Goal: Task Accomplishment & Management: Manage account settings

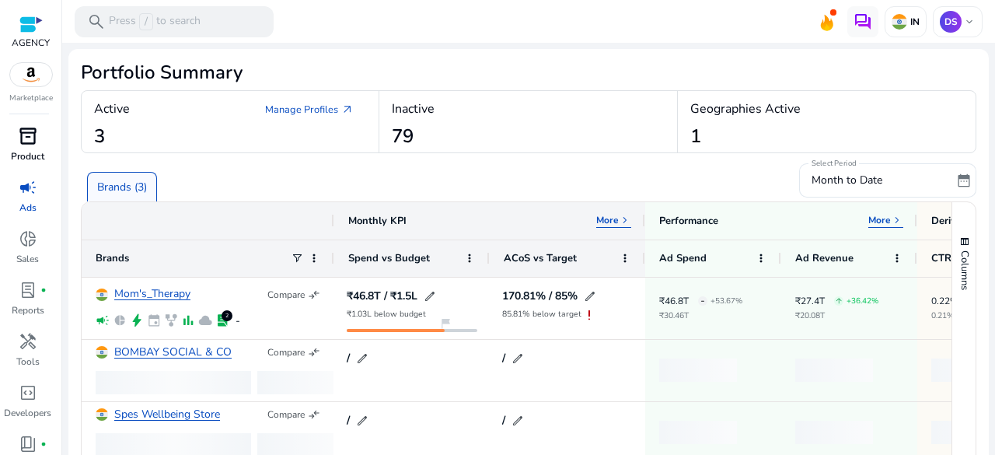
click at [32, 152] on p "Product" at bounding box center [27, 156] width 33 height 14
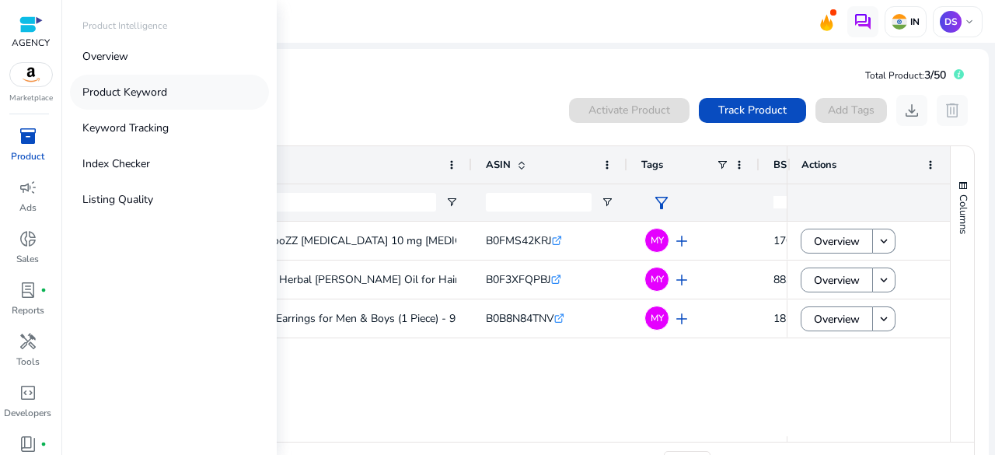
click at [104, 89] on p "Product Keyword" at bounding box center [124, 92] width 85 height 16
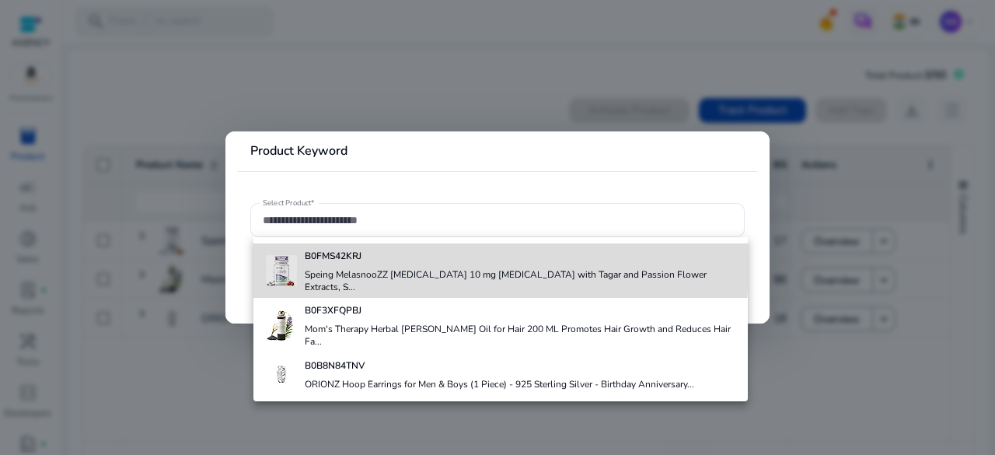
click at [319, 265] on div "B0FMS42KRJ Speing MelasnooZZ [MEDICAL_DATA] 10 mg [MEDICAL_DATA] with Tagar and…" at bounding box center [520, 270] width 431 height 54
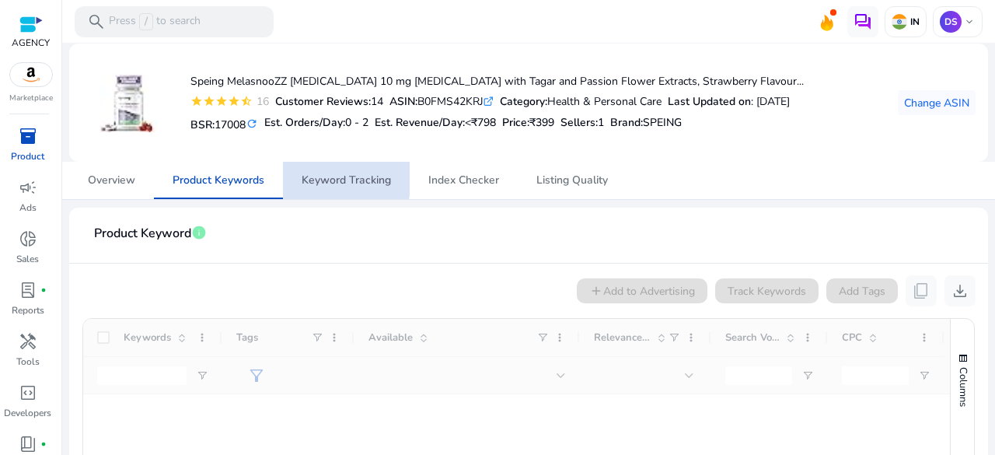
click at [319, 178] on span "Keyword Tracking" at bounding box center [346, 180] width 89 height 11
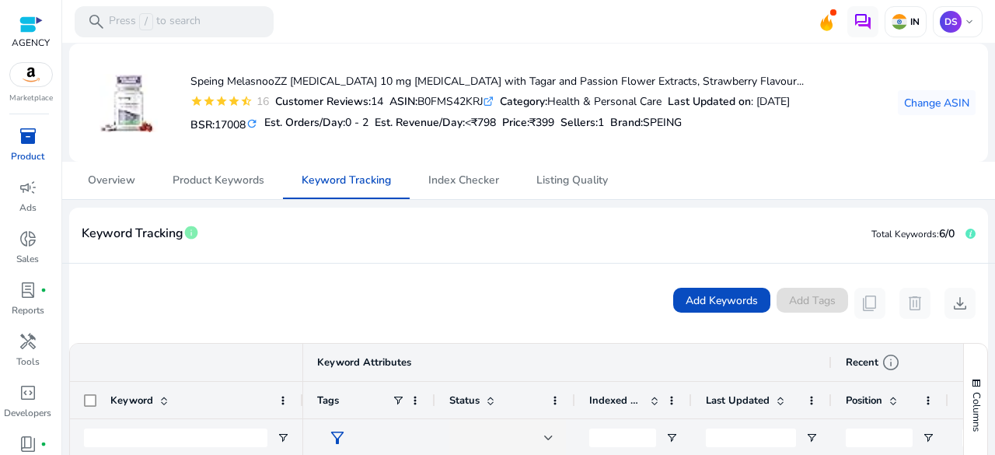
scroll to position [238, 0]
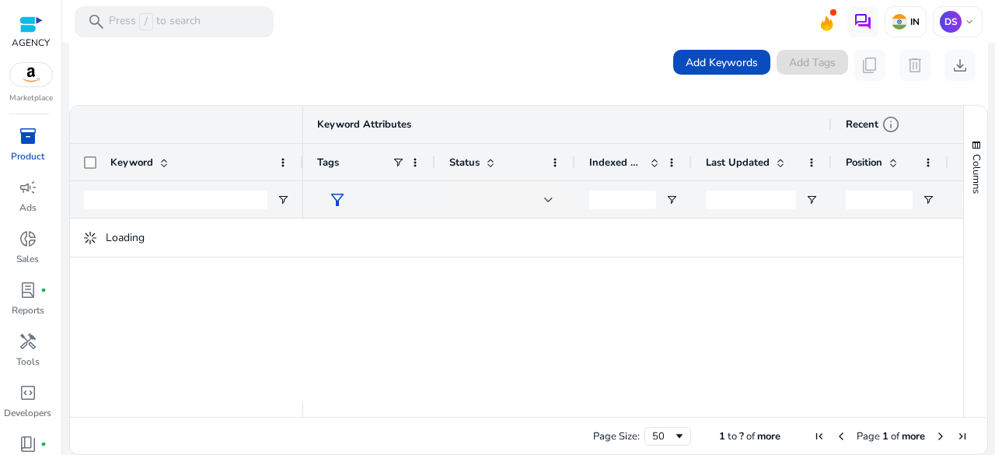
click at [443, 290] on div at bounding box center [633, 310] width 660 height 184
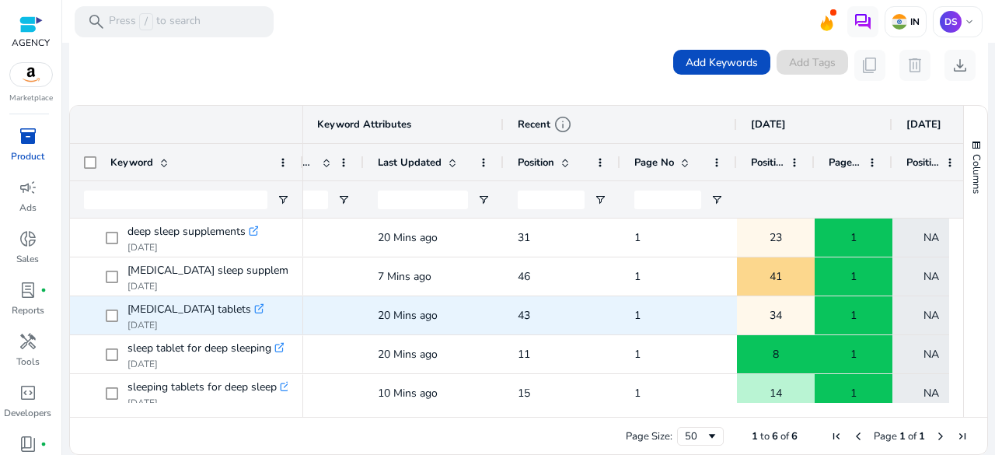
scroll to position [0, 0]
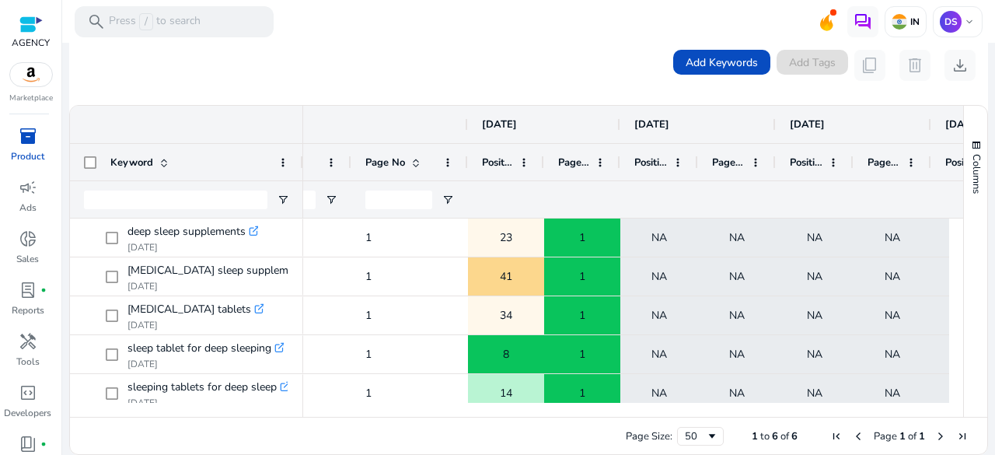
click at [617, 132] on div at bounding box center [619, 124] width 6 height 37
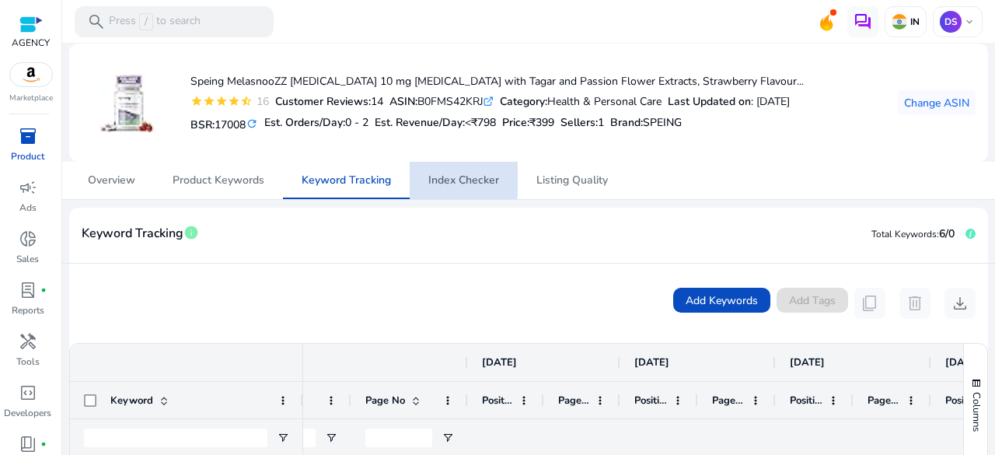
click at [439, 176] on span "Index Checker" at bounding box center [463, 180] width 71 height 11
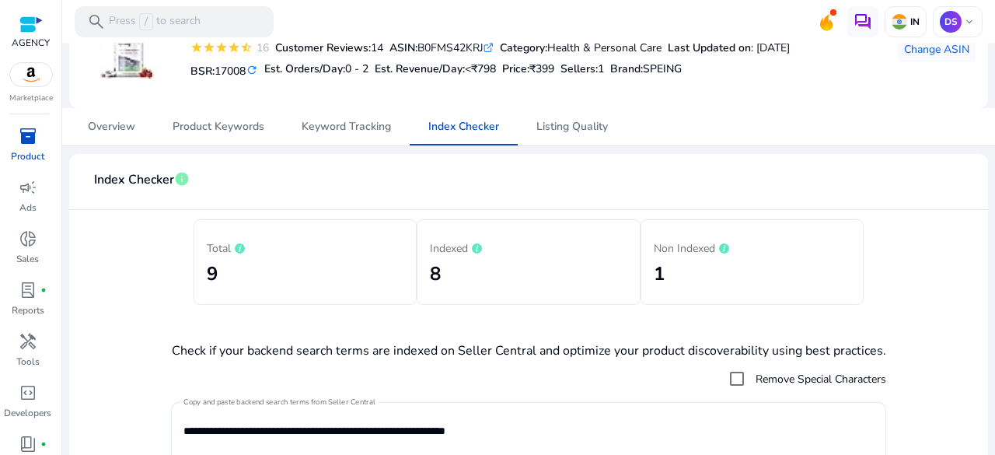
scroll to position [23, 0]
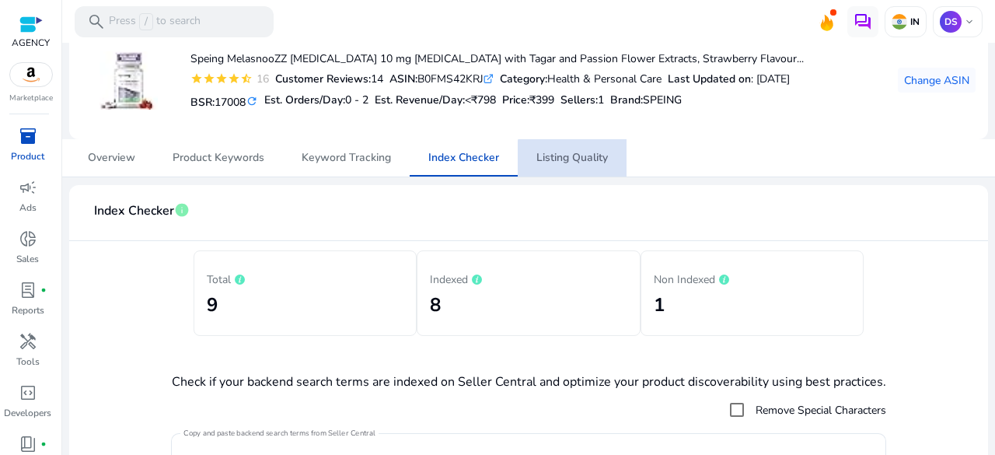
click at [600, 160] on span "Listing Quality" at bounding box center [572, 157] width 72 height 11
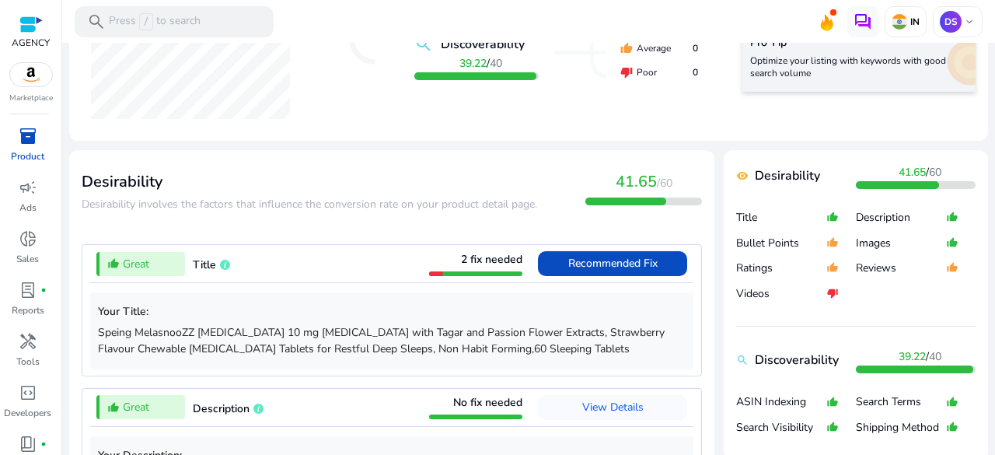
scroll to position [498, 0]
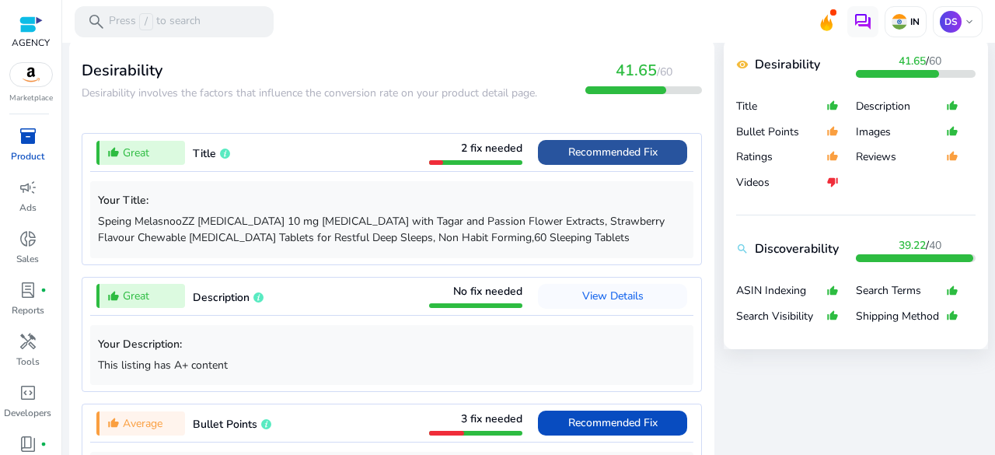
click at [583, 160] on span "Recommended Fix" at bounding box center [612, 152] width 89 height 25
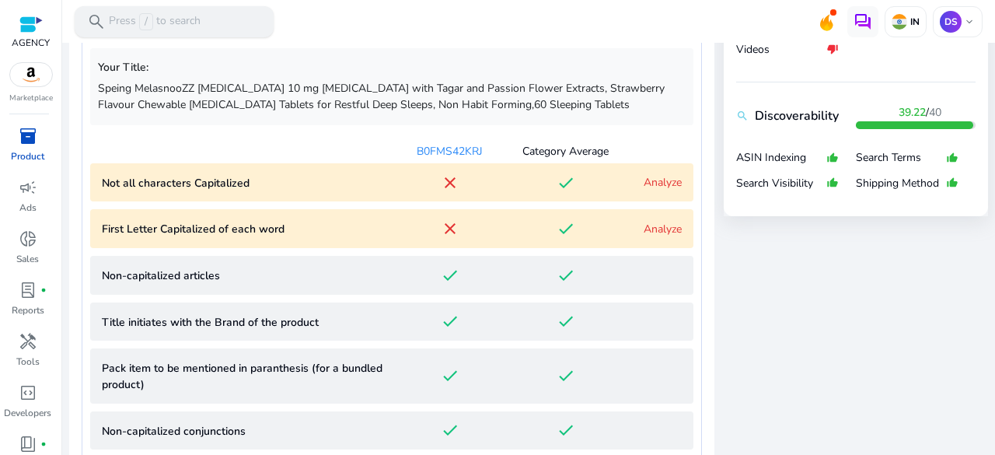
click at [125, 26] on p "Press / to search" at bounding box center [155, 21] width 92 height 17
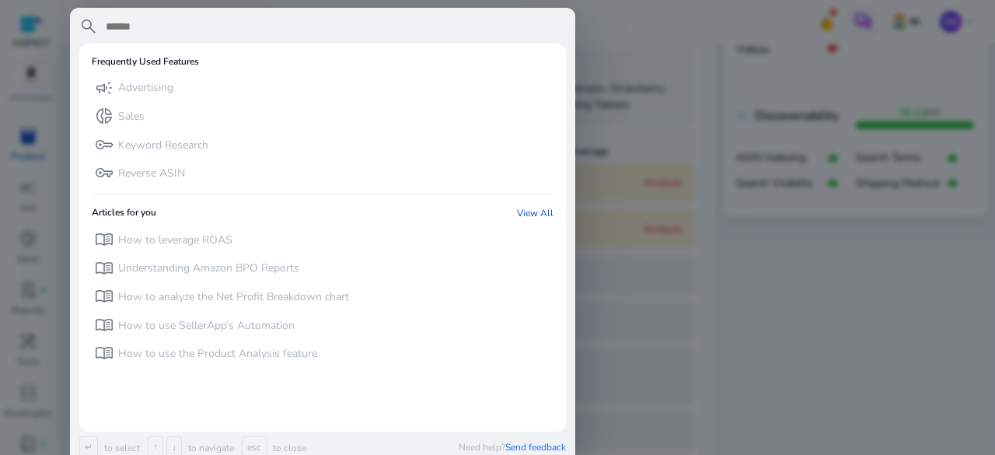
type input "*"
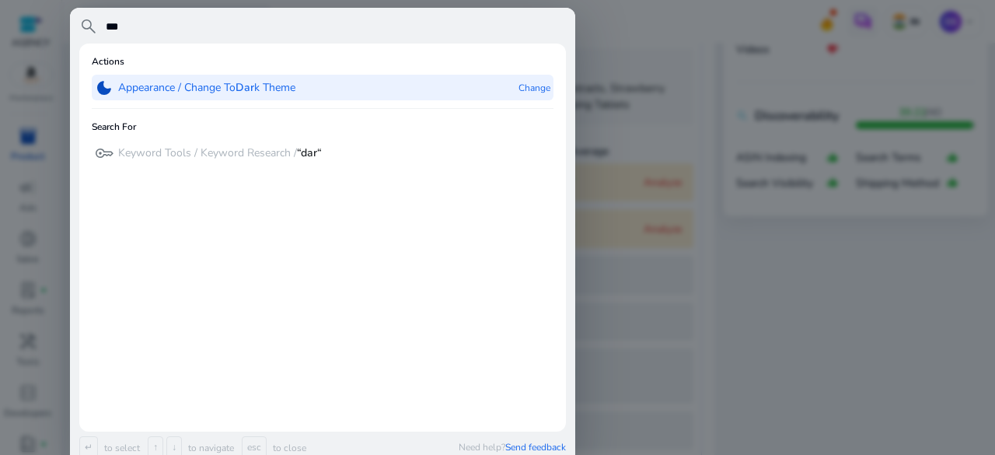
type input "***"
click at [158, 80] on p "Appearance / Change To Dar k Theme" at bounding box center [206, 88] width 177 height 16
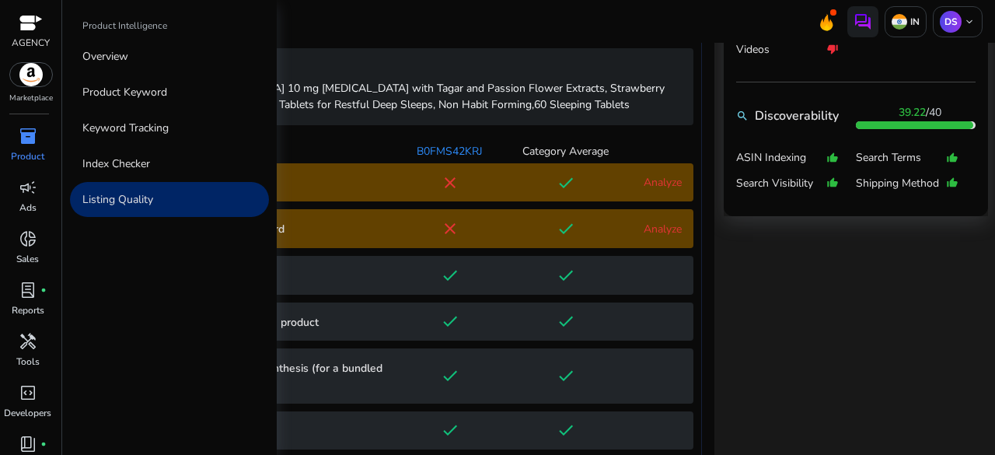
click at [46, 155] on link "inventory_2 Product" at bounding box center [27, 149] width 55 height 51
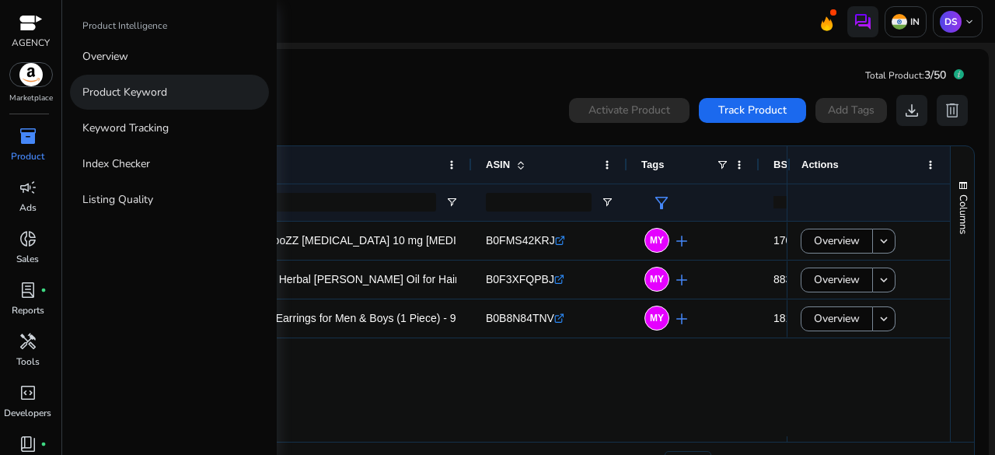
click at [155, 92] on p "Product Keyword" at bounding box center [124, 92] width 85 height 16
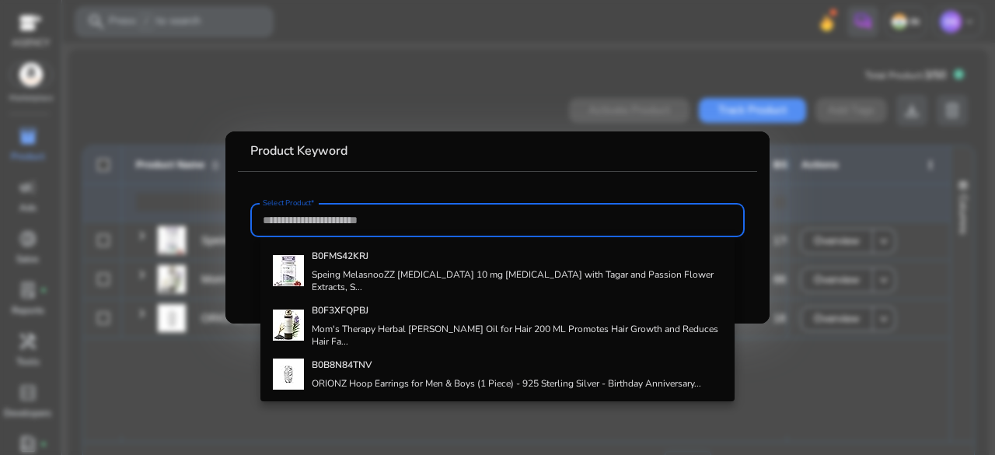
paste input "**********"
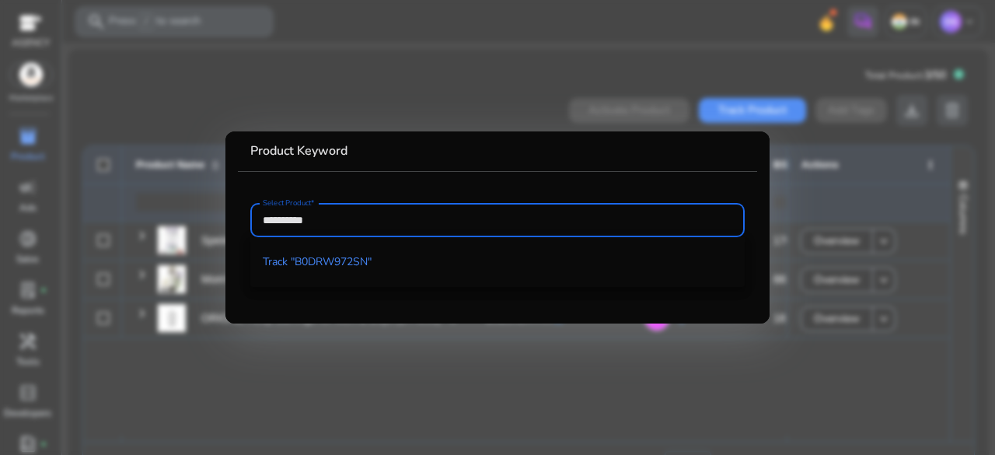
type input "**********"
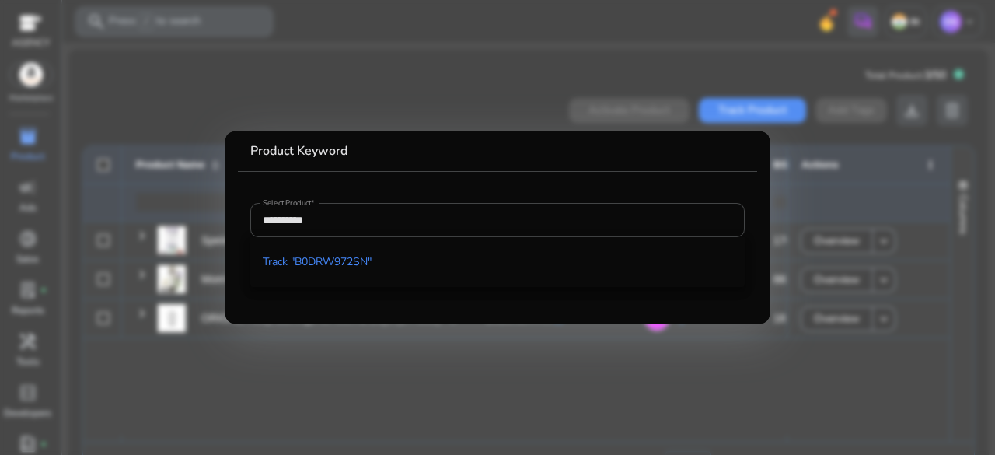
click at [362, 403] on div at bounding box center [497, 227] width 995 height 455
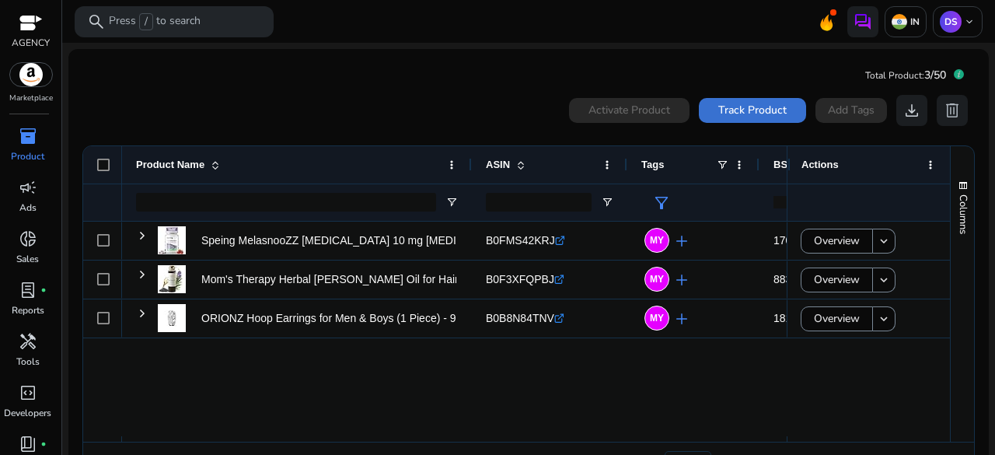
click at [748, 103] on span "Track Product" at bounding box center [752, 110] width 68 height 16
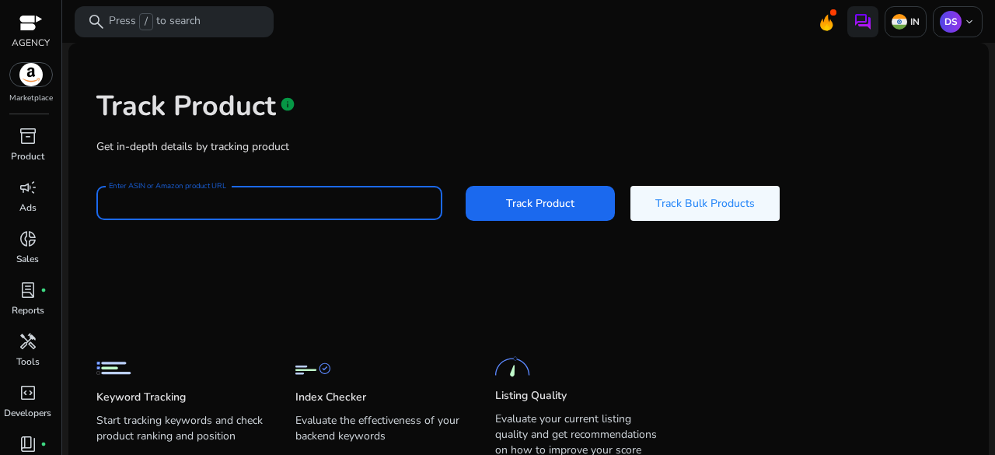
click at [257, 201] on input "Enter ASIN or Amazon product URL" at bounding box center [269, 202] width 321 height 17
paste input "**********"
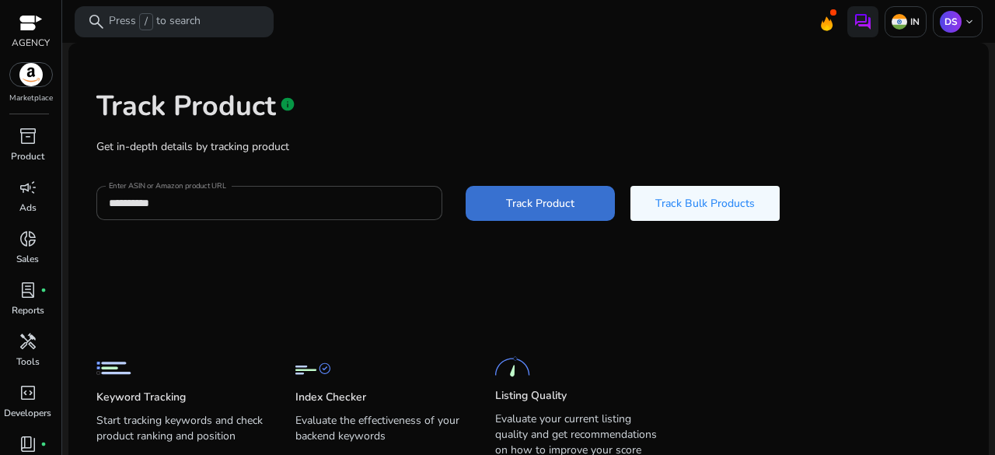
click at [492, 203] on span at bounding box center [540, 202] width 149 height 37
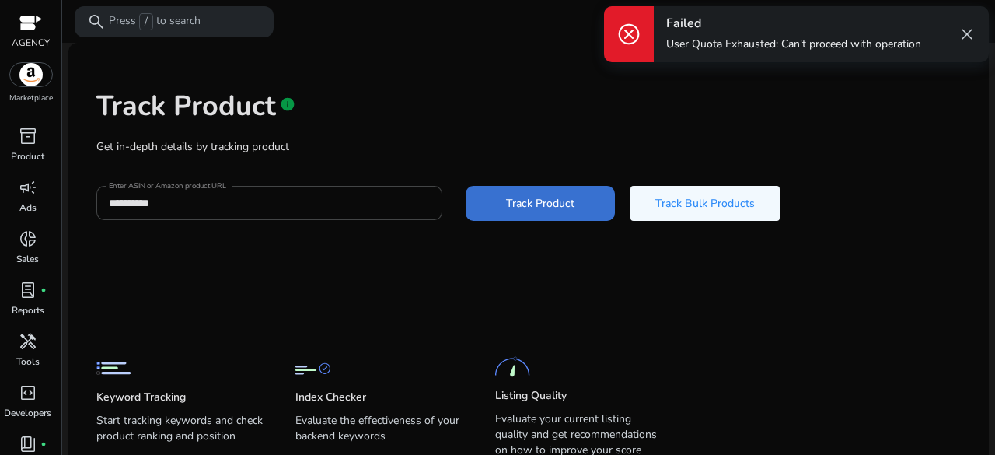
click at [492, 203] on span at bounding box center [540, 202] width 149 height 37
click at [325, 260] on mat-card-content "**********" at bounding box center [528, 278] width 920 height 471
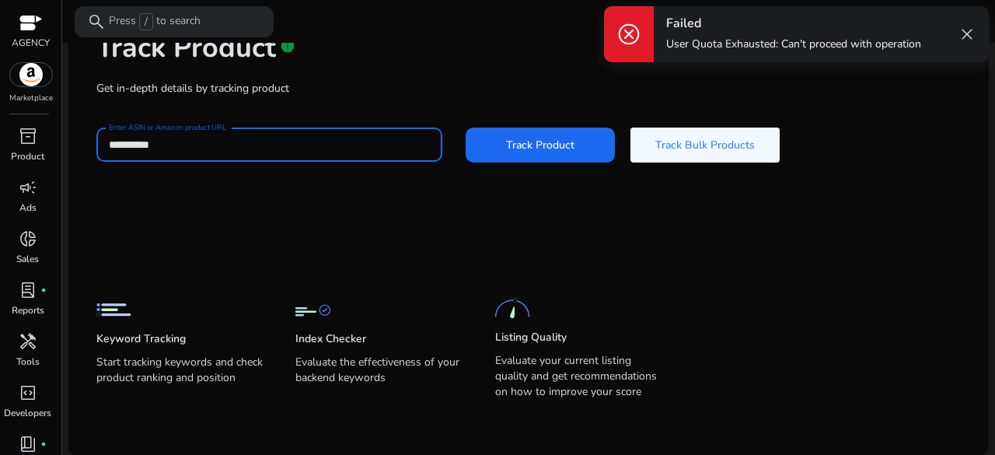
click at [295, 142] on input "**********" at bounding box center [269, 144] width 321 height 17
type input "*"
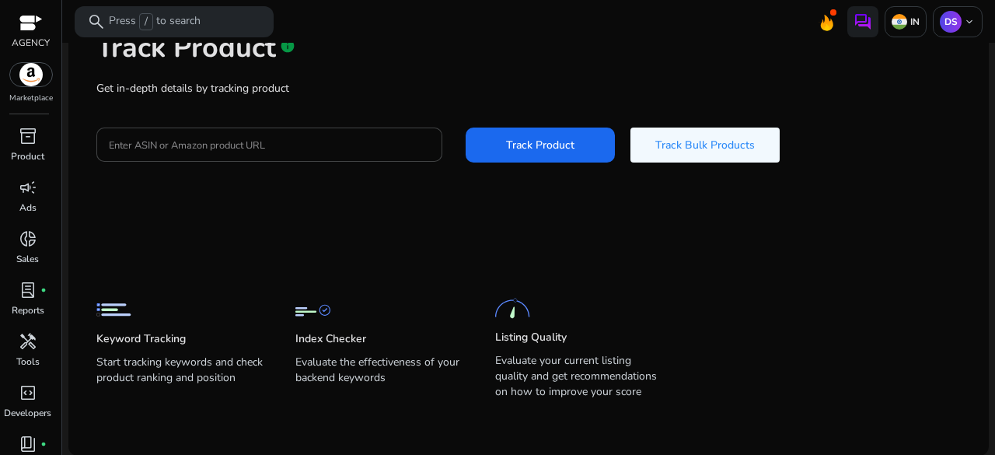
click at [26, 36] on p "AGENCY" at bounding box center [31, 43] width 38 height 14
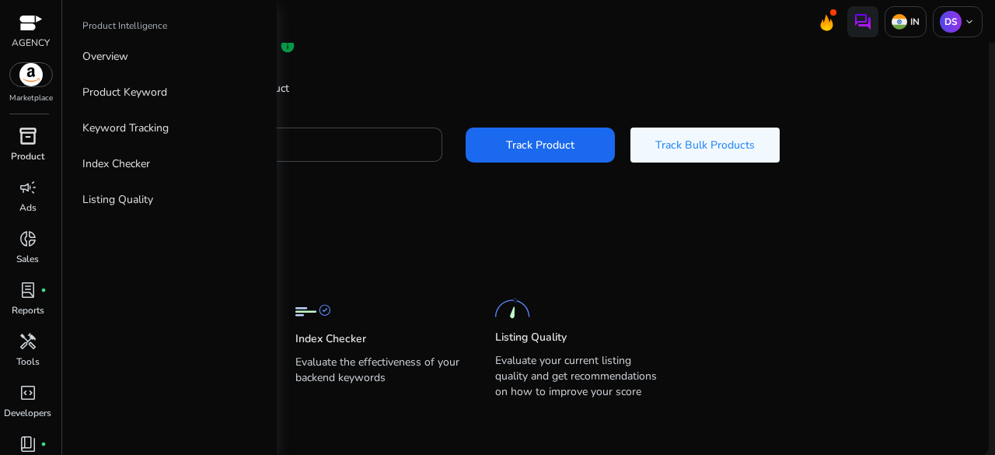
click at [36, 156] on p "Product" at bounding box center [27, 156] width 33 height 14
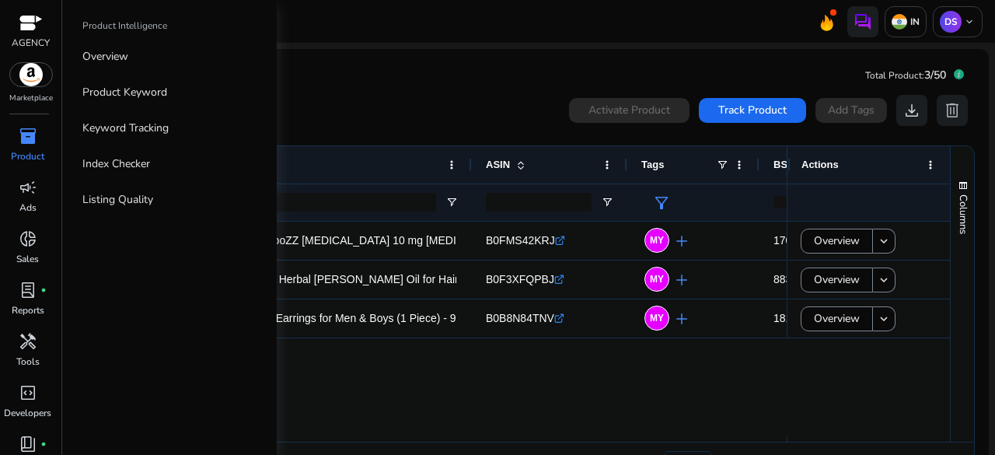
click at [26, 131] on span "inventory_2" at bounding box center [28, 136] width 19 height 19
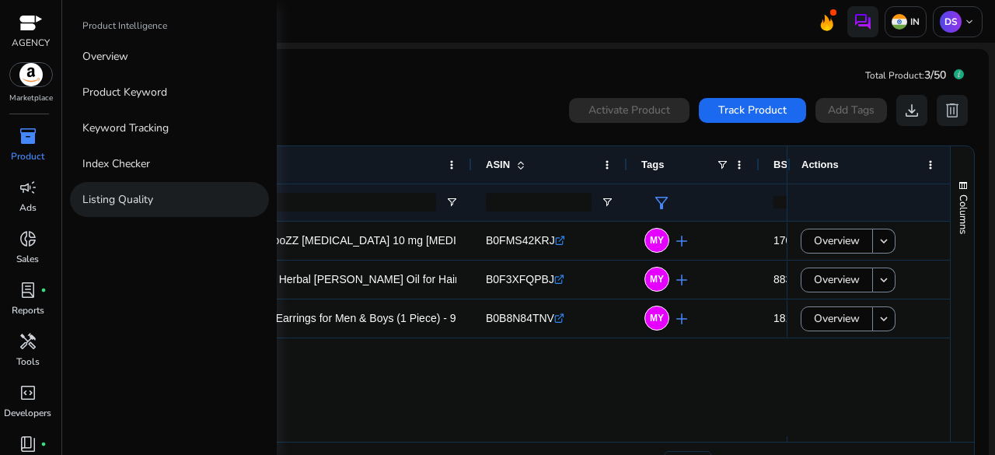
click at [117, 199] on p "Listing Quality" at bounding box center [117, 199] width 71 height 16
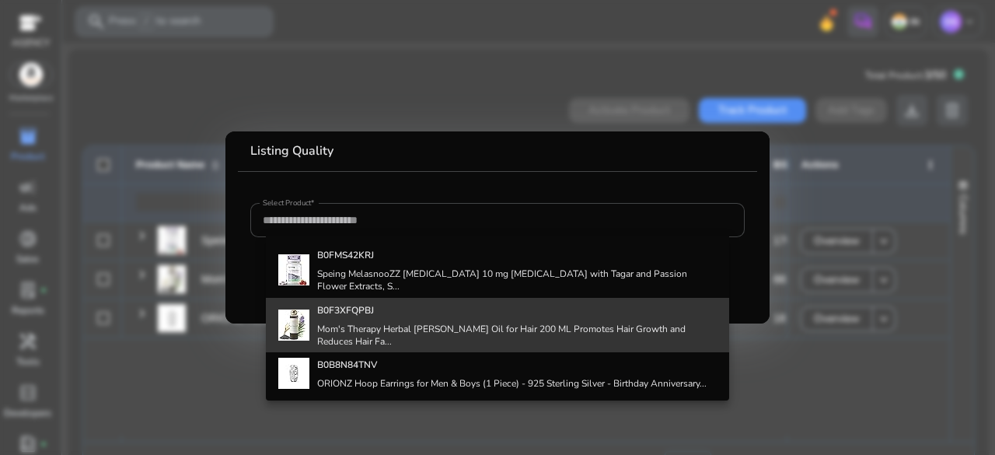
click at [399, 323] on h4 "Mom's Therapy Herbal [PERSON_NAME] Oil for Hair 200 ML Promotes Hair Growth and…" at bounding box center [516, 335] width 399 height 25
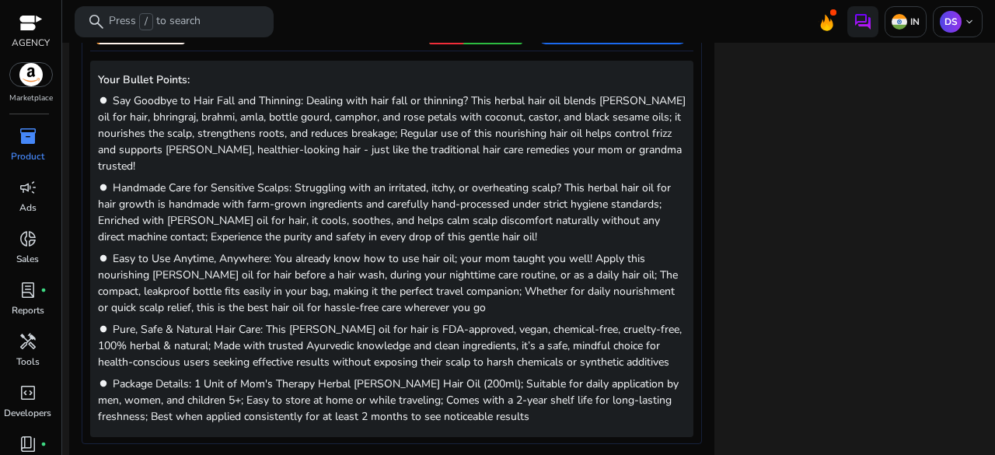
scroll to position [915, 0]
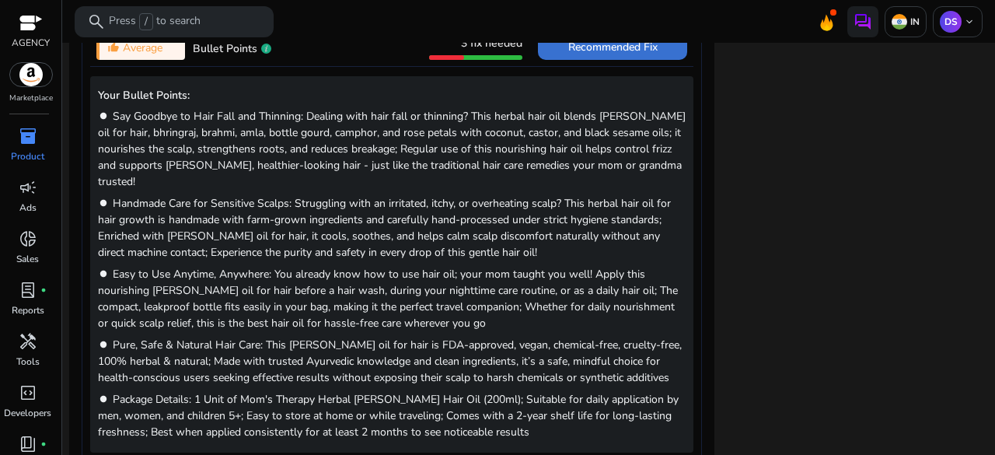
click at [625, 51] on span "Recommended Fix" at bounding box center [612, 47] width 89 height 15
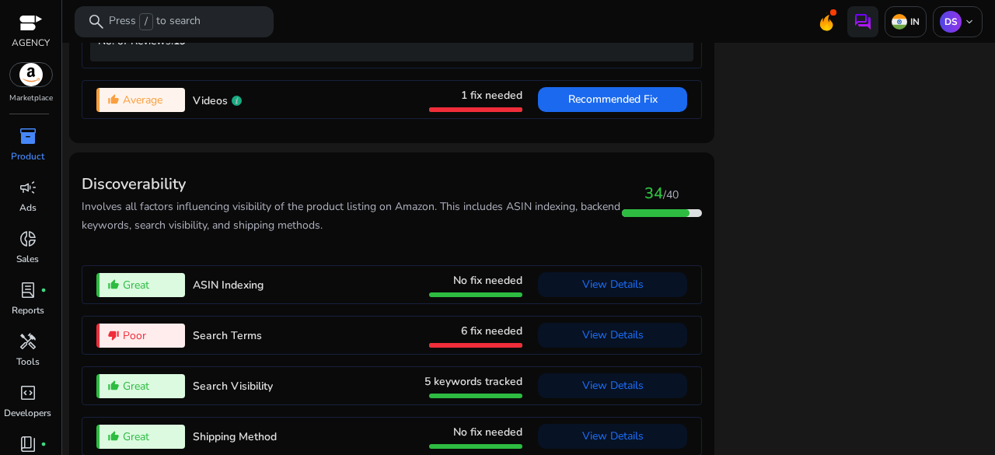
scroll to position [2157, 0]
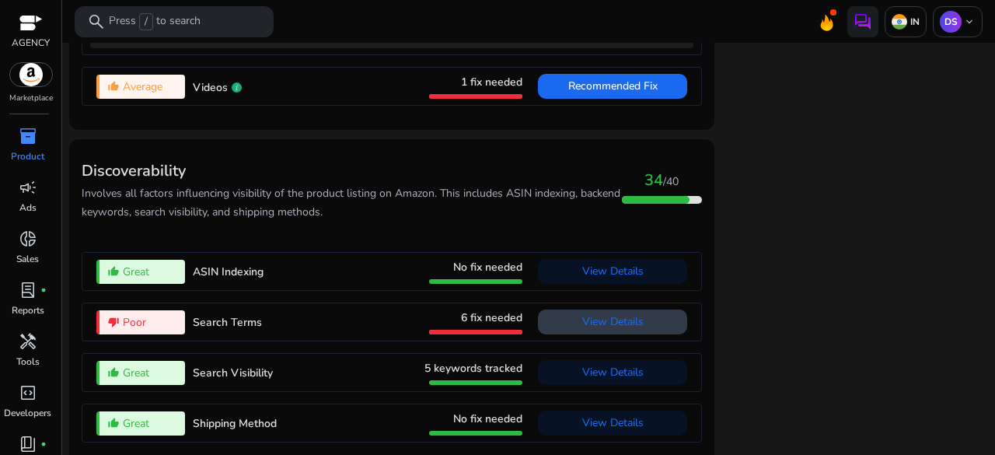
click at [603, 319] on span at bounding box center [612, 321] width 149 height 37
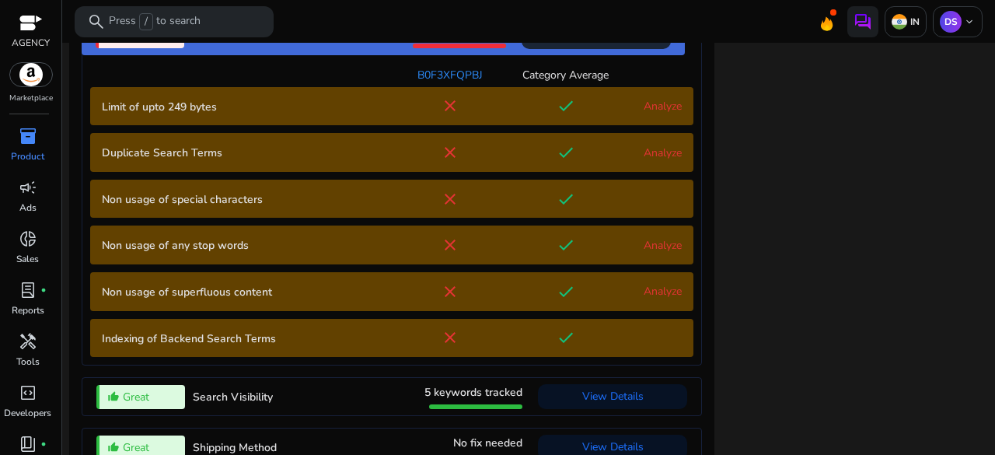
scroll to position [1997, 0]
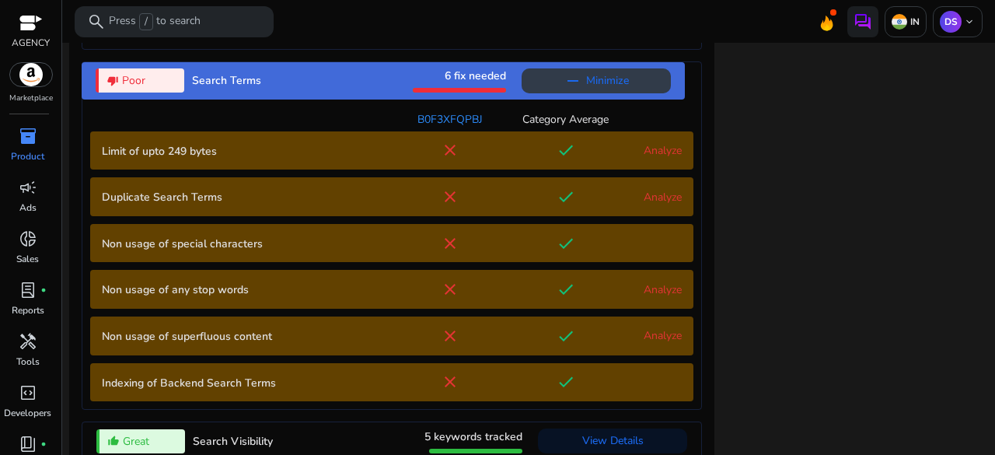
click at [549, 62] on span at bounding box center [595, 80] width 149 height 37
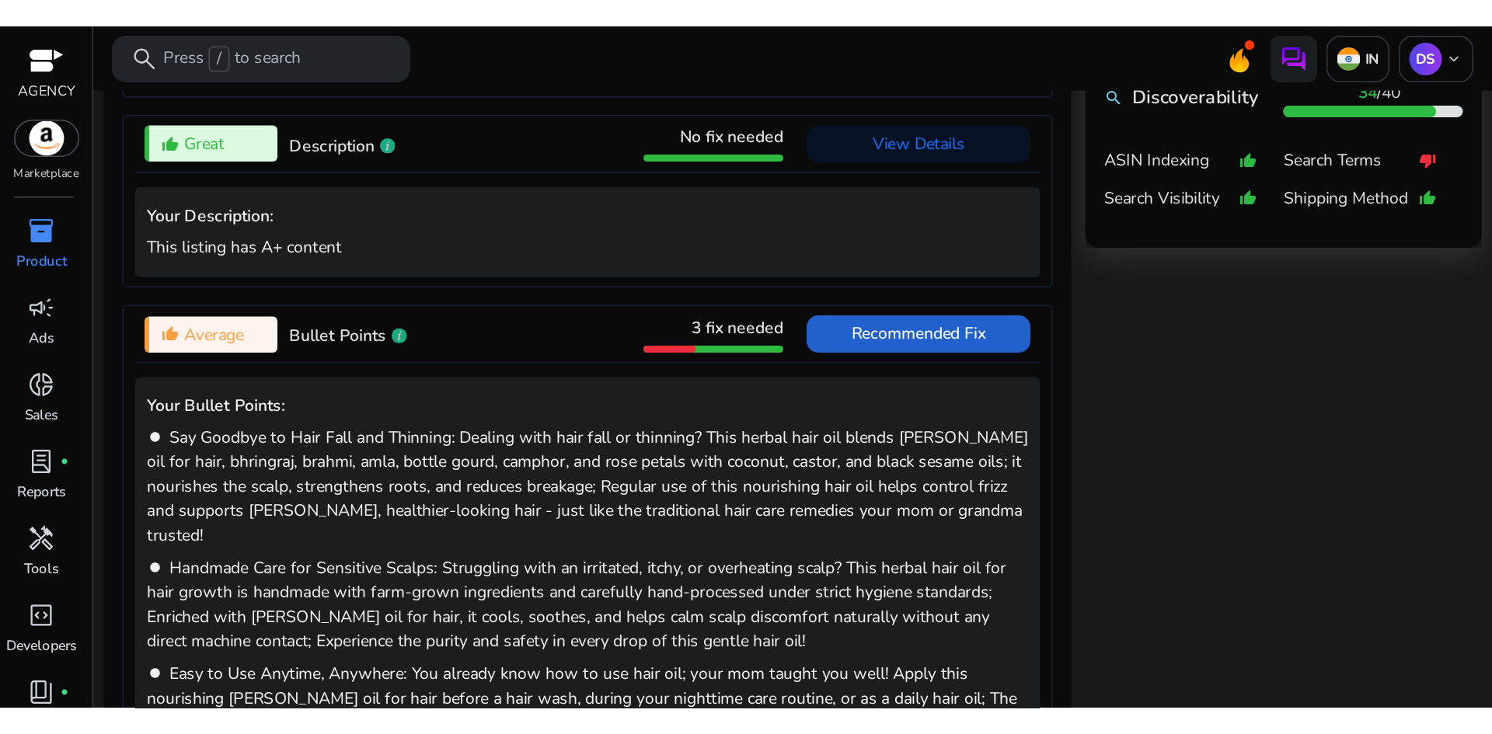
scroll to position [0, 0]
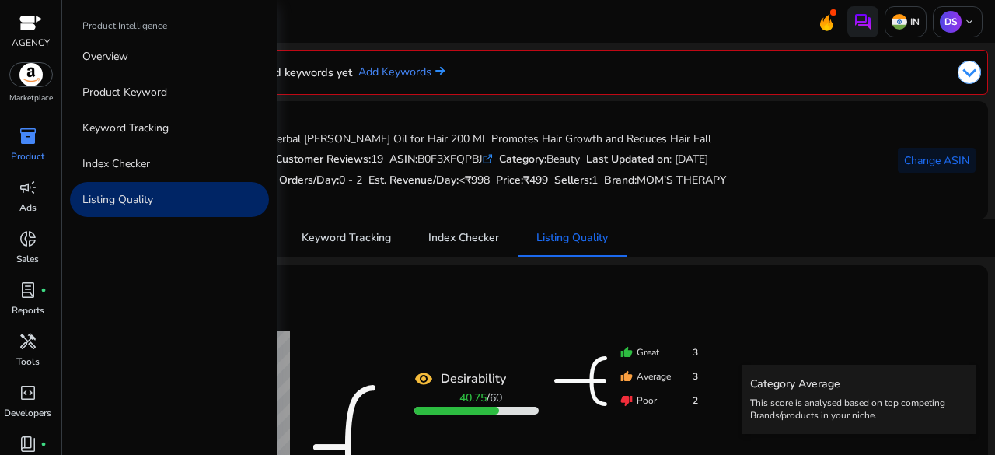
click at [45, 159] on link "inventory_2 Product" at bounding box center [27, 149] width 55 height 51
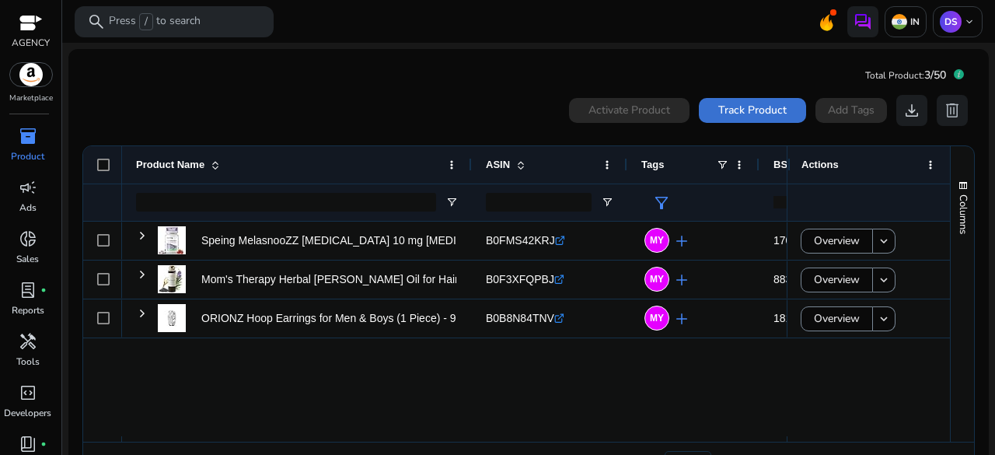
click at [748, 100] on span at bounding box center [752, 110] width 107 height 37
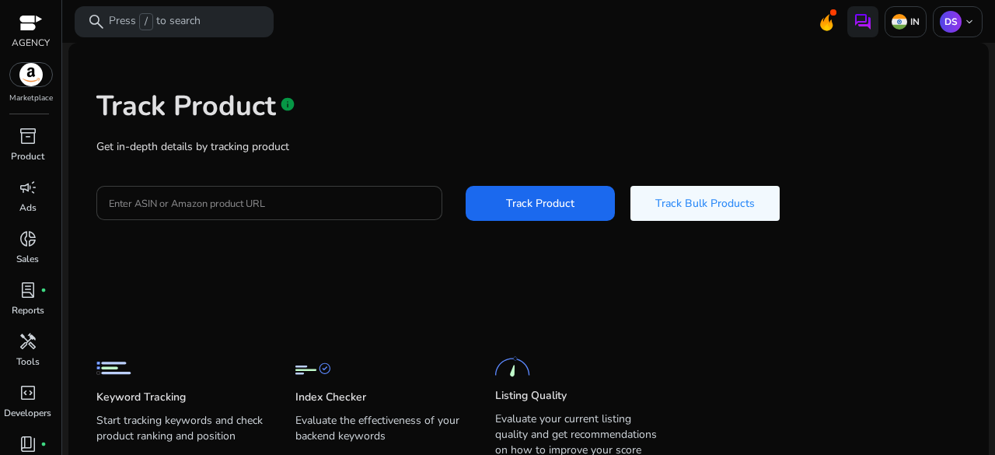
click at [334, 189] on div at bounding box center [269, 203] width 321 height 34
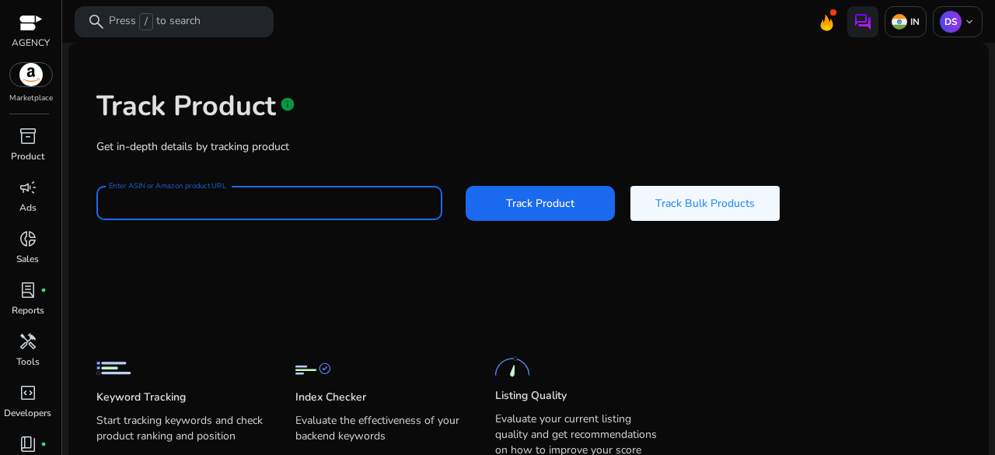
paste input "**********"
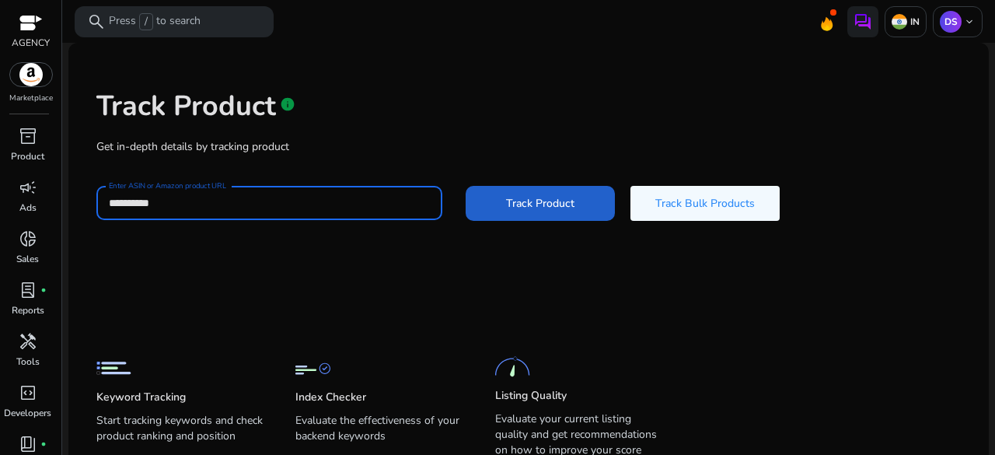
type input "**********"
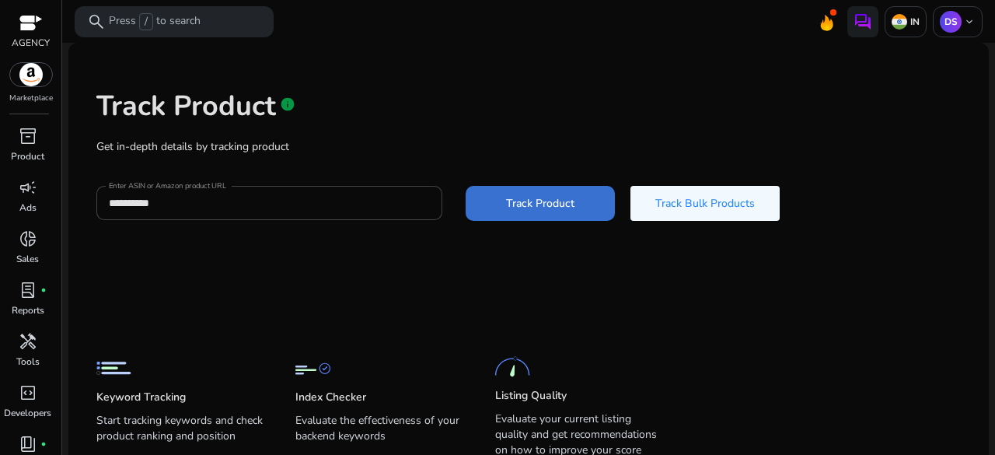
click at [588, 207] on span at bounding box center [540, 202] width 149 height 37
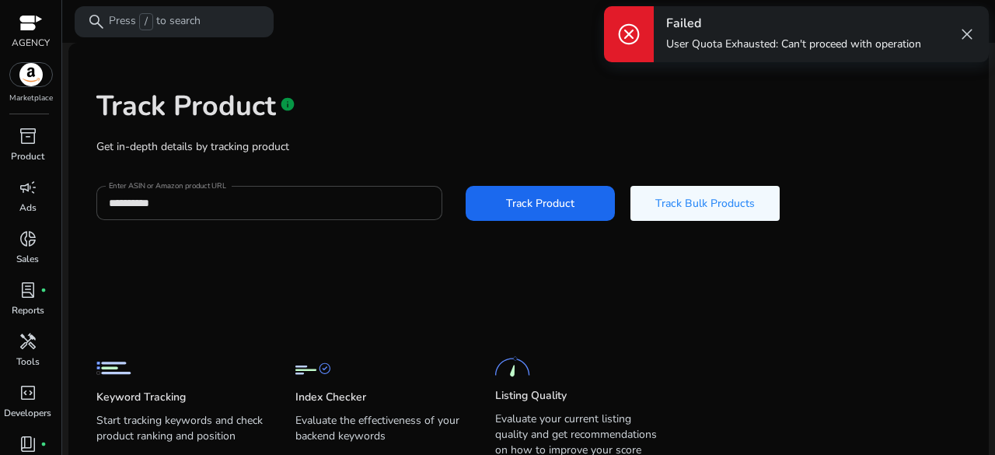
click at [963, 37] on span "close" at bounding box center [966, 34] width 19 height 19
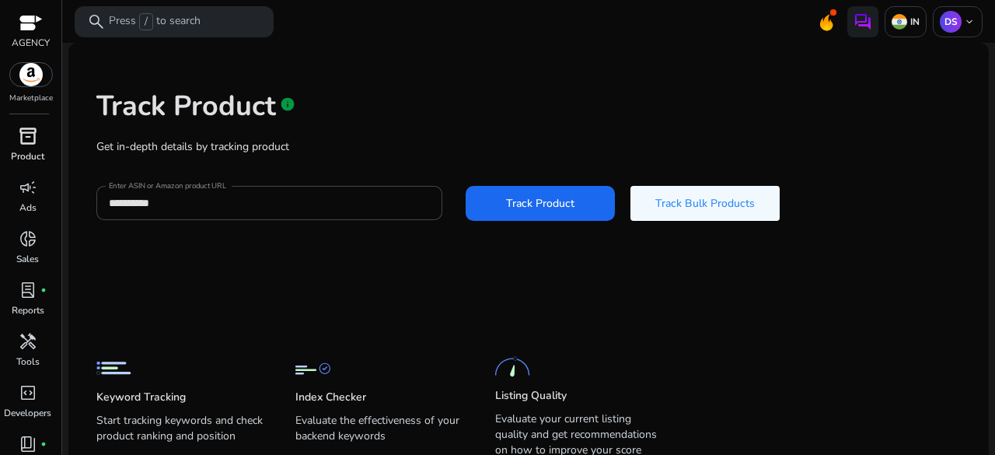
click at [23, 141] on span "inventory_2" at bounding box center [28, 136] width 19 height 19
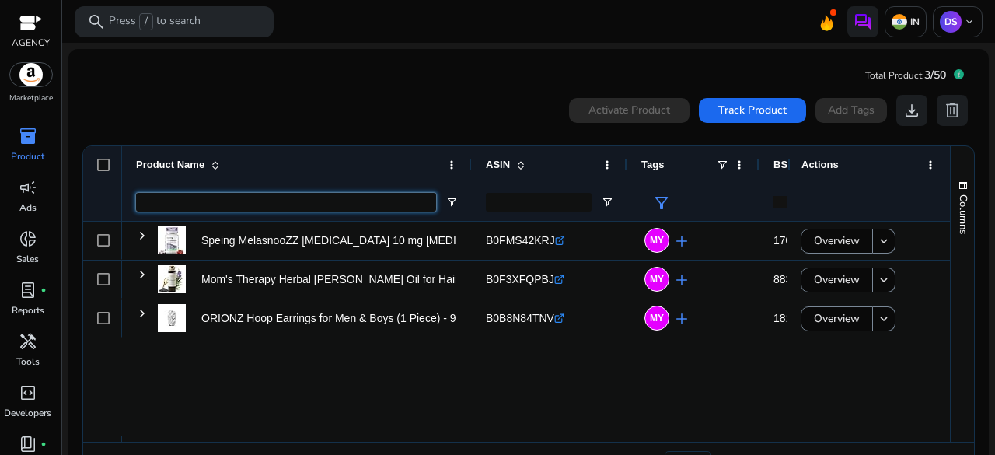
click at [211, 201] on input "Product Name Filter Input" at bounding box center [286, 202] width 300 height 19
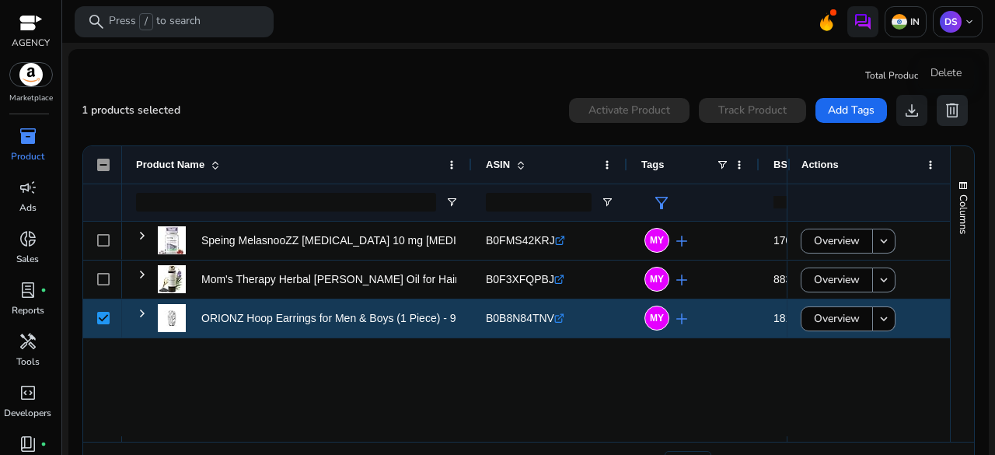
click at [943, 116] on span "delete" at bounding box center [952, 110] width 19 height 19
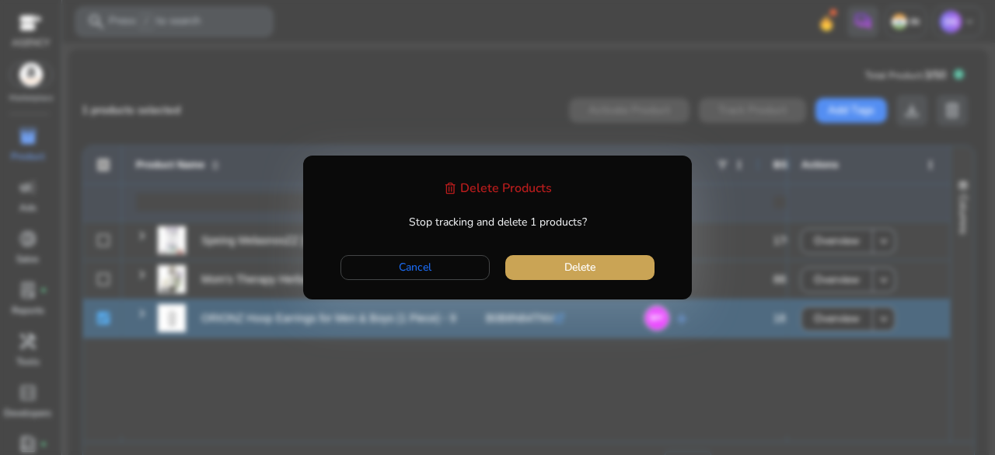
click at [555, 266] on span "button" at bounding box center [579, 267] width 149 height 37
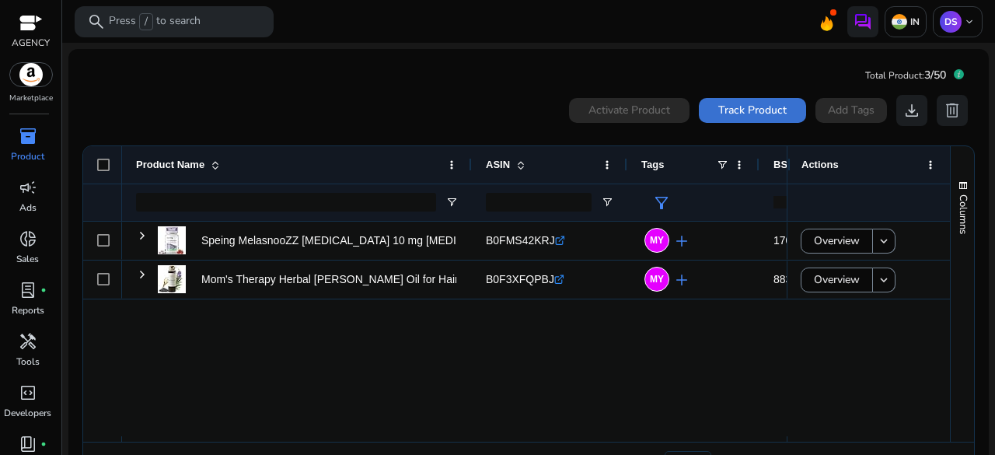
click at [759, 100] on span at bounding box center [752, 110] width 107 height 37
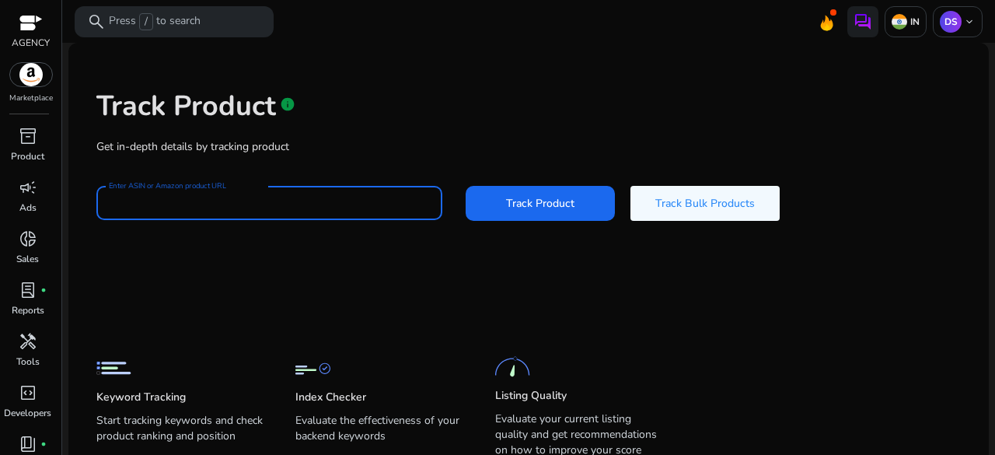
click at [319, 198] on input "Enter ASIN or Amazon product URL" at bounding box center [269, 202] width 321 height 17
paste input "**********"
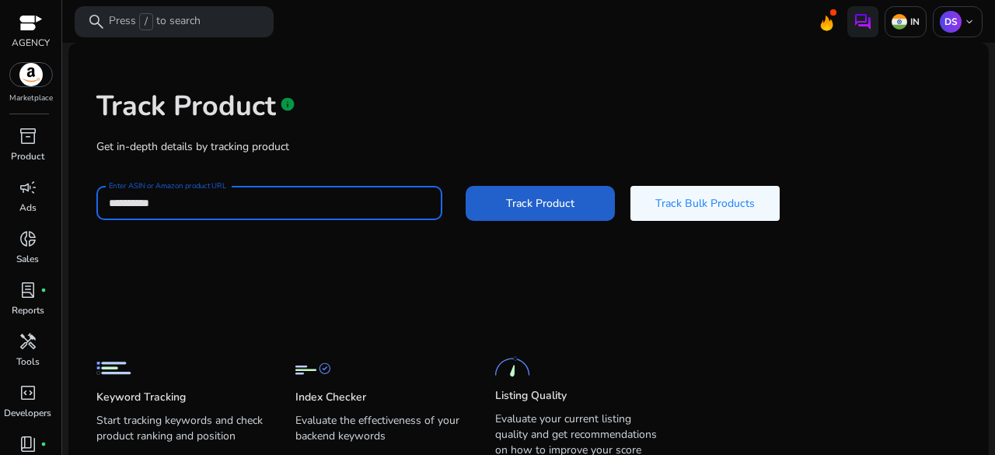
type input "**********"
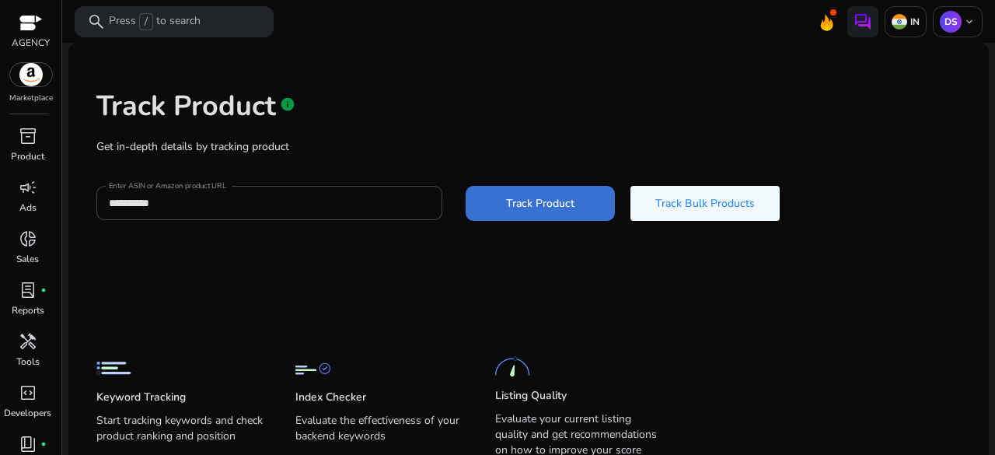
click at [553, 215] on span at bounding box center [540, 202] width 149 height 37
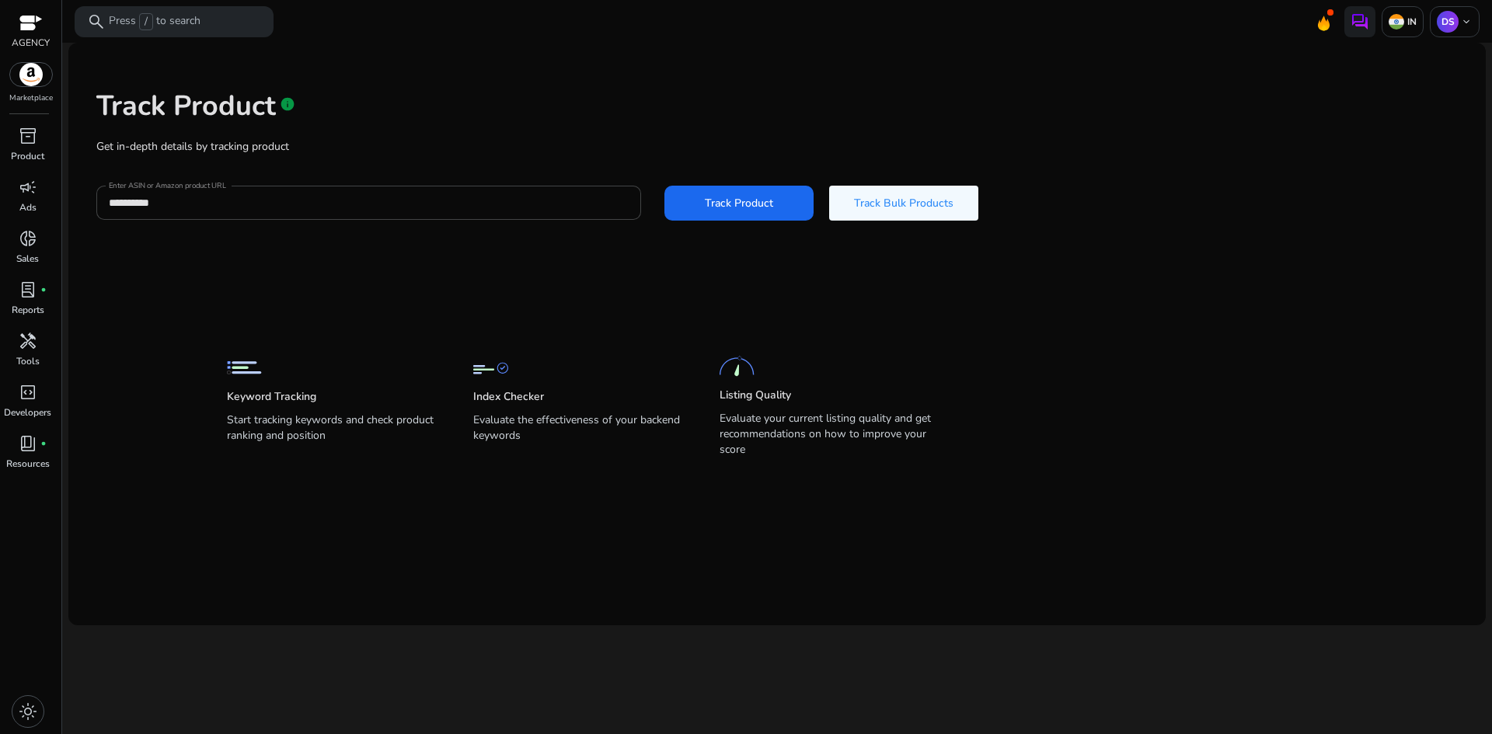
drag, startPoint x: 279, startPoint y: 187, endPoint x: 466, endPoint y: 223, distance: 190.1
click at [279, 187] on div "**********" at bounding box center [369, 203] width 520 height 34
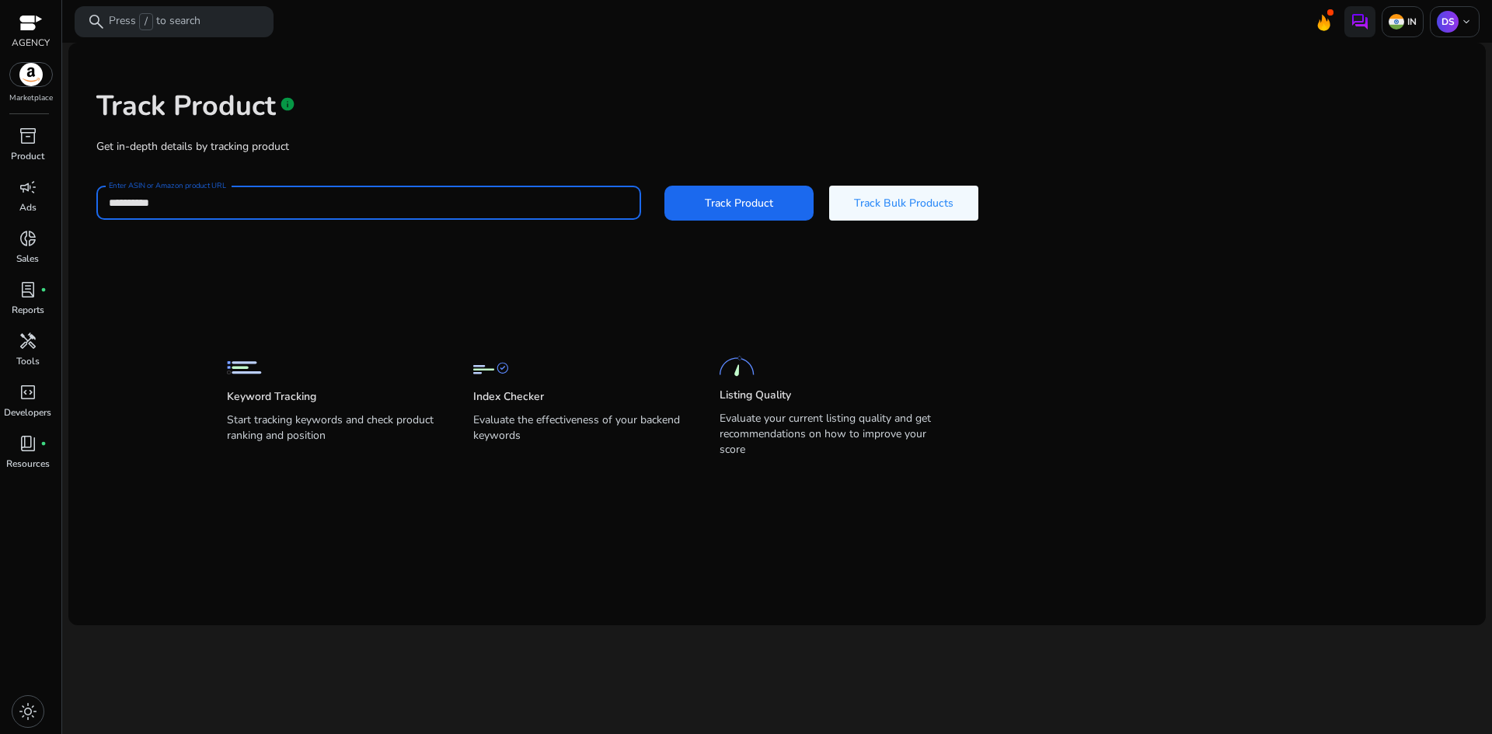
click at [757, 215] on span at bounding box center [738, 202] width 149 height 37
